Goal: Task Accomplishment & Management: Complete application form

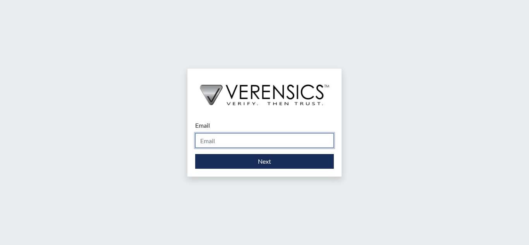
click at [246, 135] on input "Email" at bounding box center [264, 140] width 139 height 15
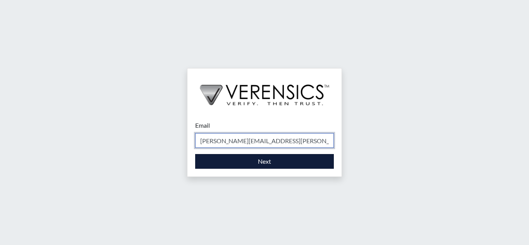
type input "[PERSON_NAME][EMAIL_ADDRESS][PERSON_NAME][DOMAIN_NAME]"
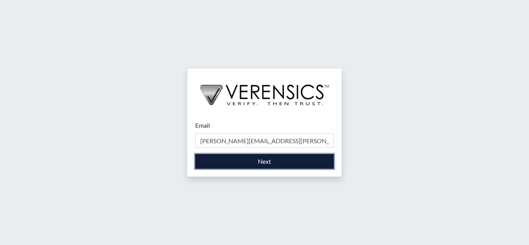
click at [271, 160] on button "Next" at bounding box center [264, 161] width 139 height 15
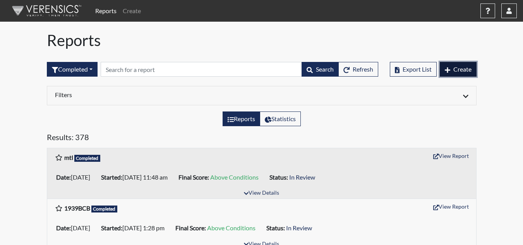
click at [465, 70] on span "Create" at bounding box center [463, 68] width 18 height 7
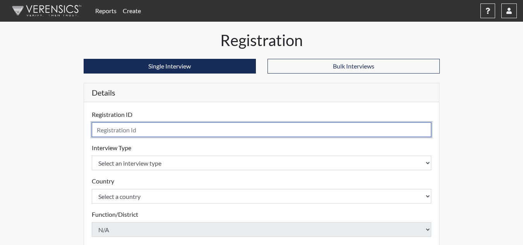
click at [139, 129] on input "text" at bounding box center [262, 129] width 340 height 15
type input "DAT4706"
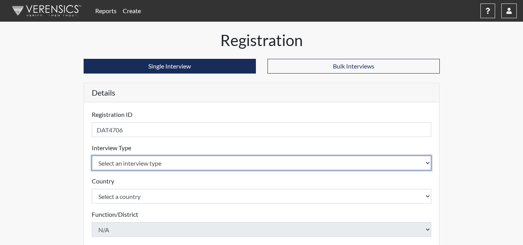
click at [184, 162] on select "Select an interview type Corrections Pre-Employment" at bounding box center [262, 163] width 340 height 15
select select "ff733e93-e1bf-11ea-9c9f-0eff0cf7eb8f"
click at [92, 156] on select "Select an interview type Corrections Pre-Employment" at bounding box center [262, 163] width 340 height 15
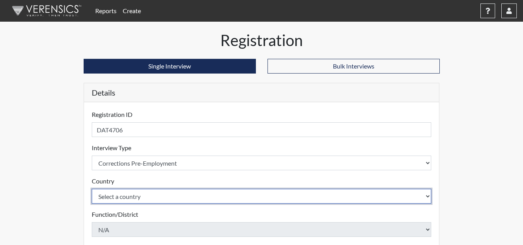
click at [169, 196] on select "Select a country [GEOGRAPHIC_DATA] [GEOGRAPHIC_DATA]" at bounding box center [262, 196] width 340 height 15
select select "united-states-of-[GEOGRAPHIC_DATA]"
click at [92, 189] on select "Select a country [GEOGRAPHIC_DATA] [GEOGRAPHIC_DATA]" at bounding box center [262, 196] width 340 height 15
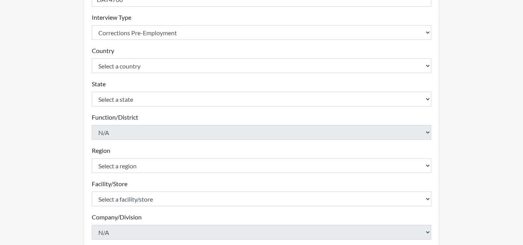
scroll to position [133, 0]
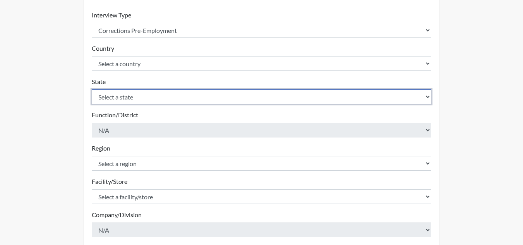
click at [298, 99] on select "Select a state [US_STATE] [US_STATE] [US_STATE] [US_STATE] [US_STATE] [US_STATE…" at bounding box center [262, 96] width 340 height 15
select select "GA"
click at [92, 89] on select "Select a state [US_STATE] [US_STATE] [US_STATE] [US_STATE] [US_STATE] [US_STATE…" at bounding box center [262, 96] width 340 height 15
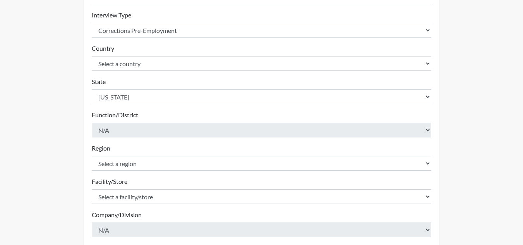
click at [478, 131] on div "Registration Single Interview Bulk Interviews Details Registration ID DAT4706 P…" at bounding box center [262, 117] width 442 height 438
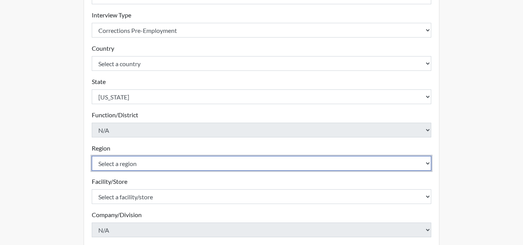
click at [379, 160] on select "Select a region [GEOGRAPHIC_DATA]" at bounding box center [262, 163] width 340 height 15
select select "743fb50d-a618-40f0-9631-f2ad6878b8a9"
click at [92, 156] on select "Select a region [GEOGRAPHIC_DATA]" at bounding box center [262, 163] width 340 height 15
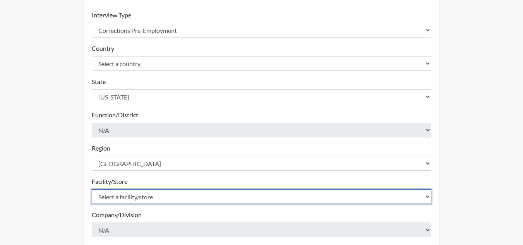
click at [314, 191] on select "Select a facility/store [PERSON_NAME] ITF [PERSON_NAME] PDC [PERSON_NAME]" at bounding box center [262, 196] width 340 height 15
select select "bcc861db-30ac-4530-8f11-93c8e4ad22de"
click at [92, 189] on select "Select a facility/store [PERSON_NAME] ITF [PERSON_NAME] PDC [PERSON_NAME]" at bounding box center [262, 196] width 340 height 15
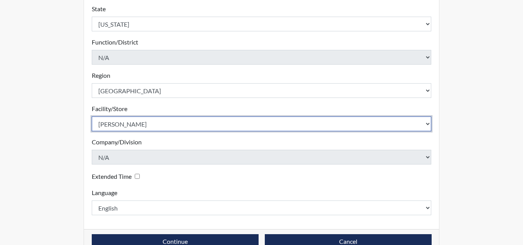
scroll to position [224, 0]
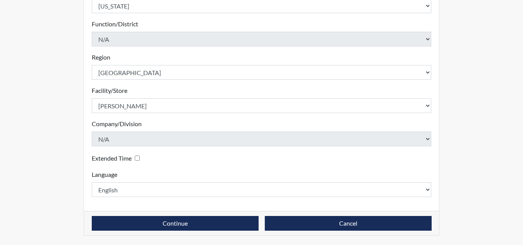
click at [487, 184] on div "Reports Create Help Center × Verensics Best Practices How to successfully use t…" at bounding box center [261, 10] width 523 height 469
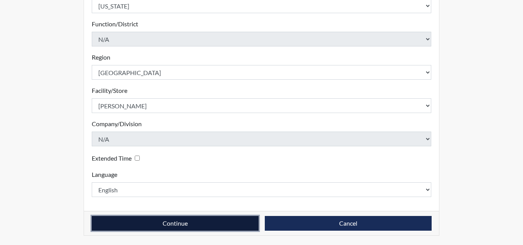
click at [177, 222] on button "Continue" at bounding box center [175, 223] width 167 height 15
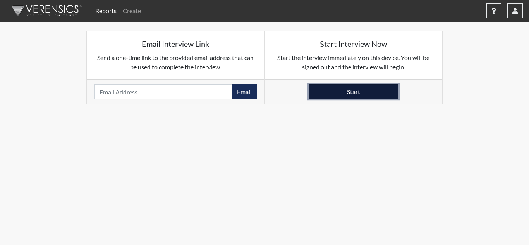
click at [344, 93] on button "Start" at bounding box center [354, 91] width 90 height 15
